Goal: Register for event/course

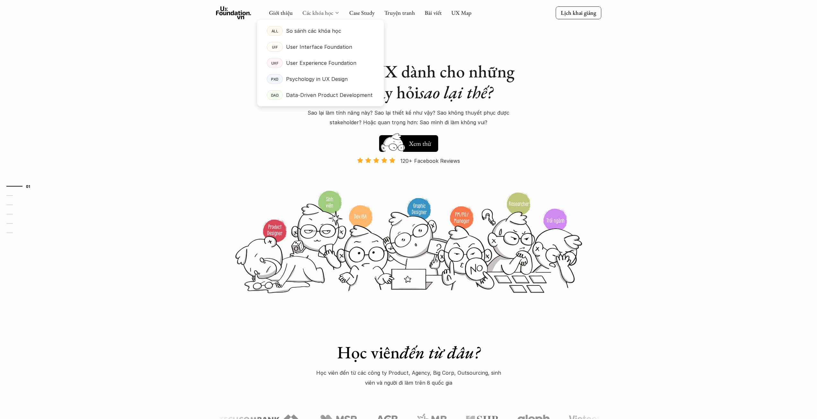
click at [331, 14] on link "Các khóa học" at bounding box center [317, 12] width 31 height 7
click at [332, 94] on p "Data-Driven Product Development" at bounding box center [329, 95] width 87 height 10
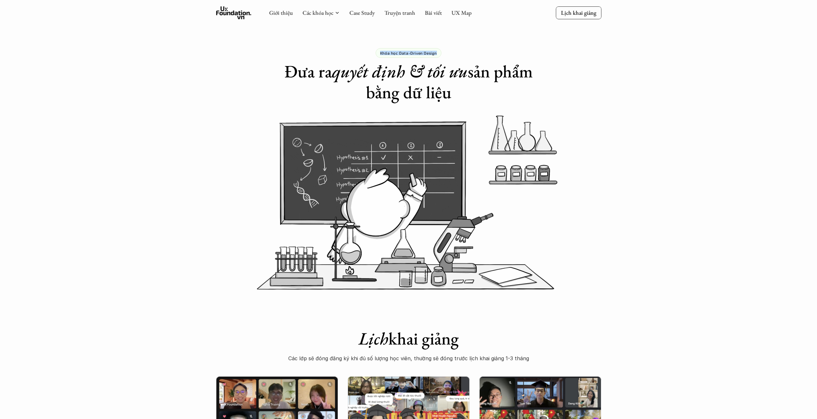
drag, startPoint x: 378, startPoint y: 53, endPoint x: 437, endPoint y: 57, distance: 59.9
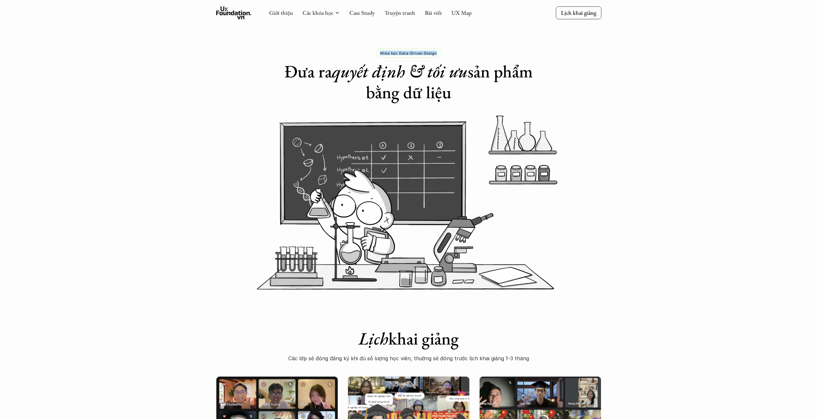
click at [437, 57] on div "Khóa học Data-Driven Design" at bounding box center [409, 53] width 66 height 10
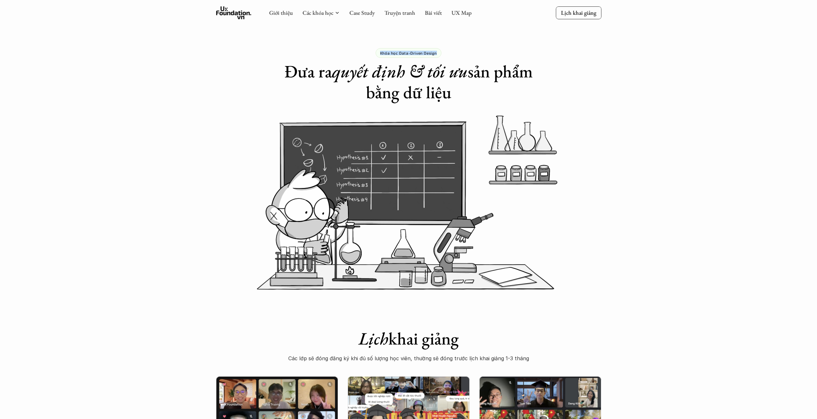
copy p "Khóa học Data-Driven Design"
